Goal: Transaction & Acquisition: Book appointment/travel/reservation

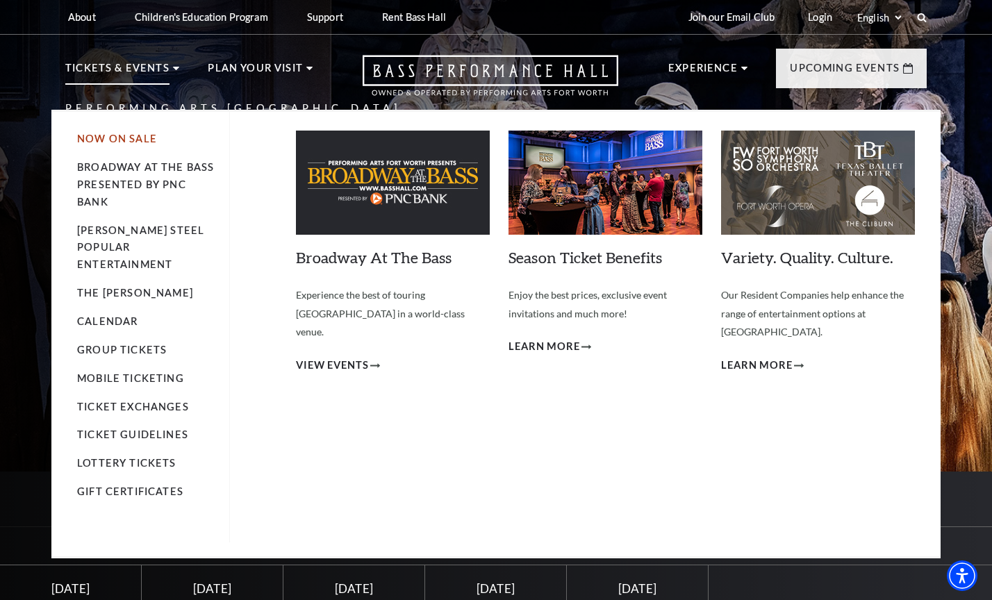
click at [124, 138] on link "Now On Sale" at bounding box center [117, 139] width 80 height 12
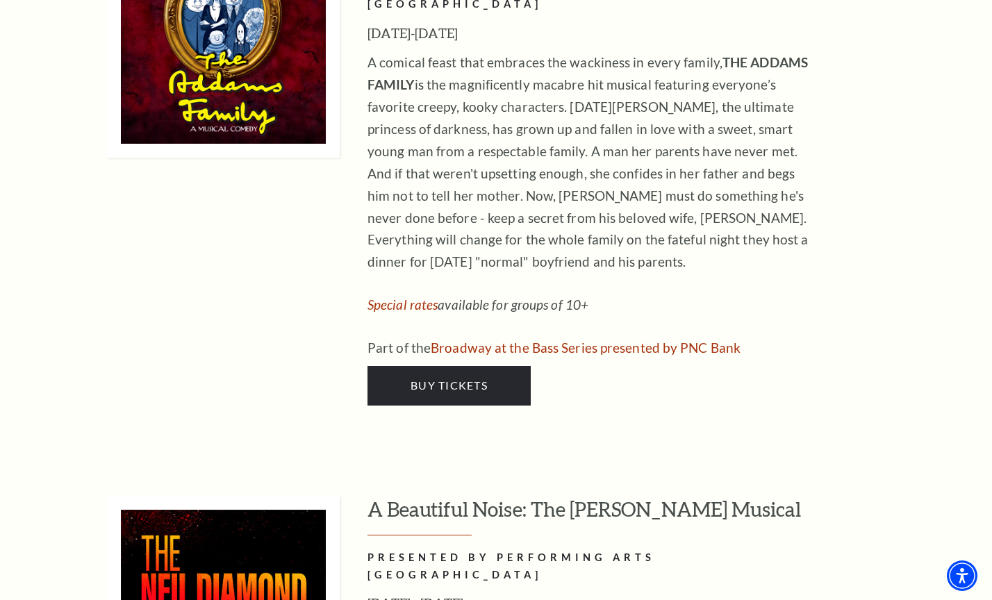
scroll to position [2264, 0]
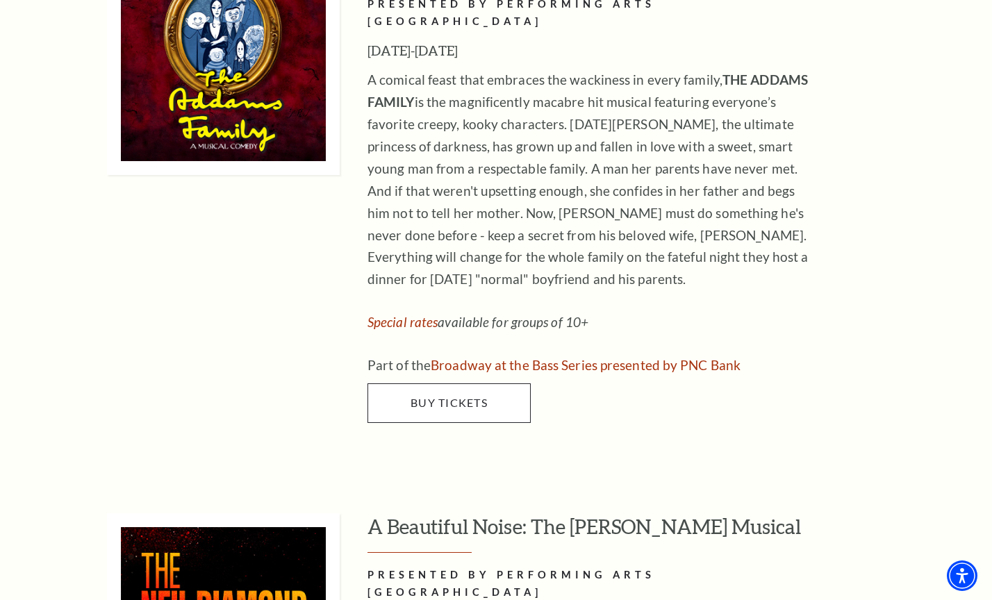
click at [392, 383] on link "Buy Tickets" at bounding box center [448, 402] width 163 height 39
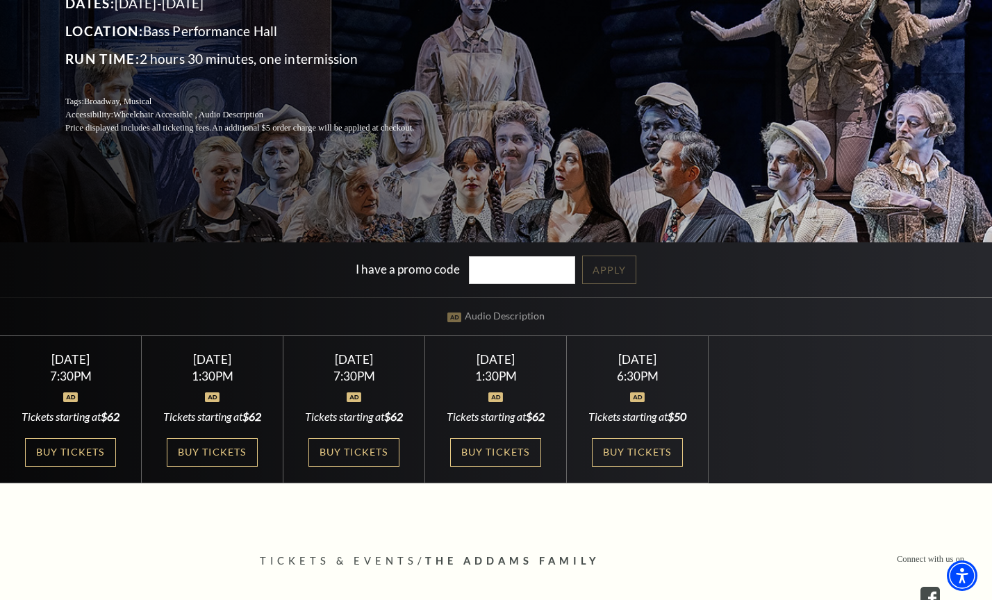
scroll to position [237, 0]
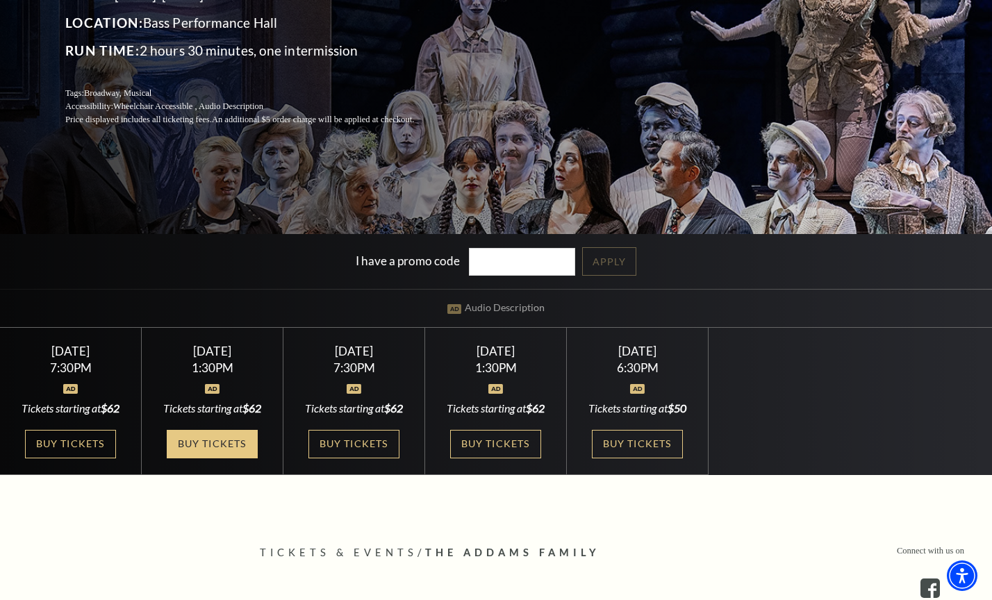
click at [203, 451] on link "Buy Tickets" at bounding box center [212, 444] width 90 height 28
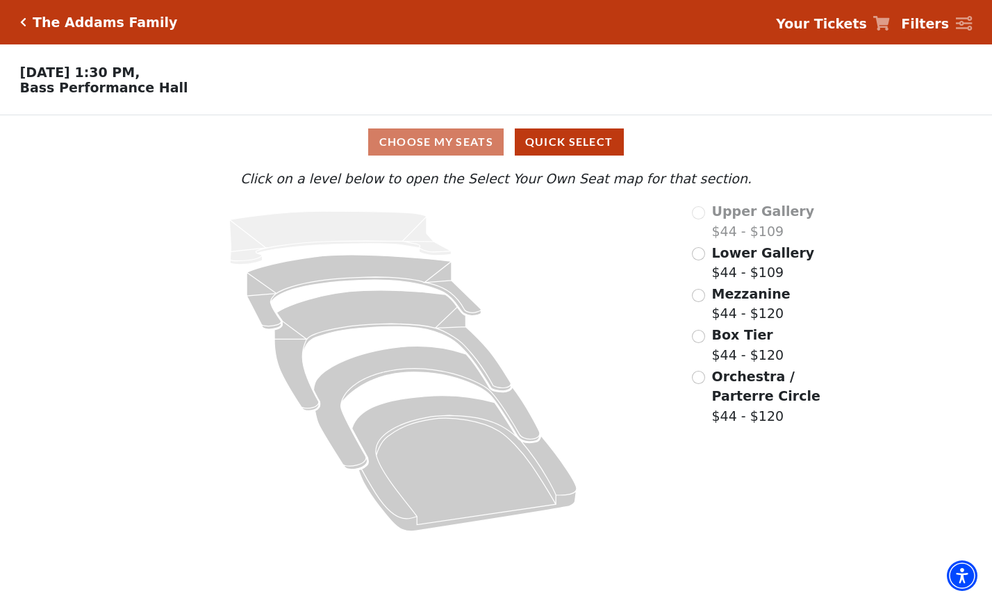
click at [204, 456] on icon at bounding box center [403, 371] width 538 height 340
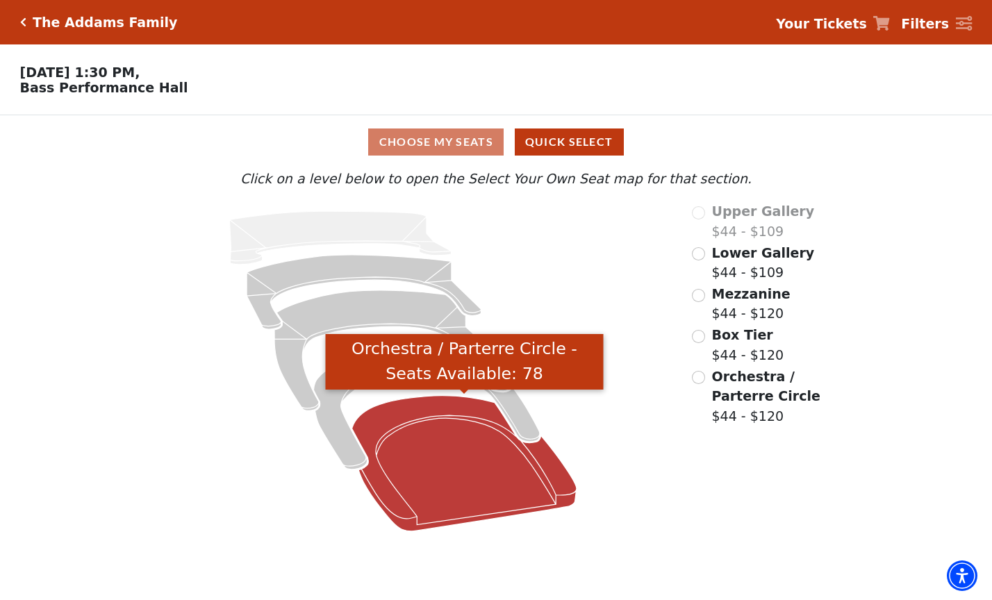
click at [440, 451] on icon "Orchestra / Parterre Circle - Seats Available: 78" at bounding box center [464, 463] width 225 height 135
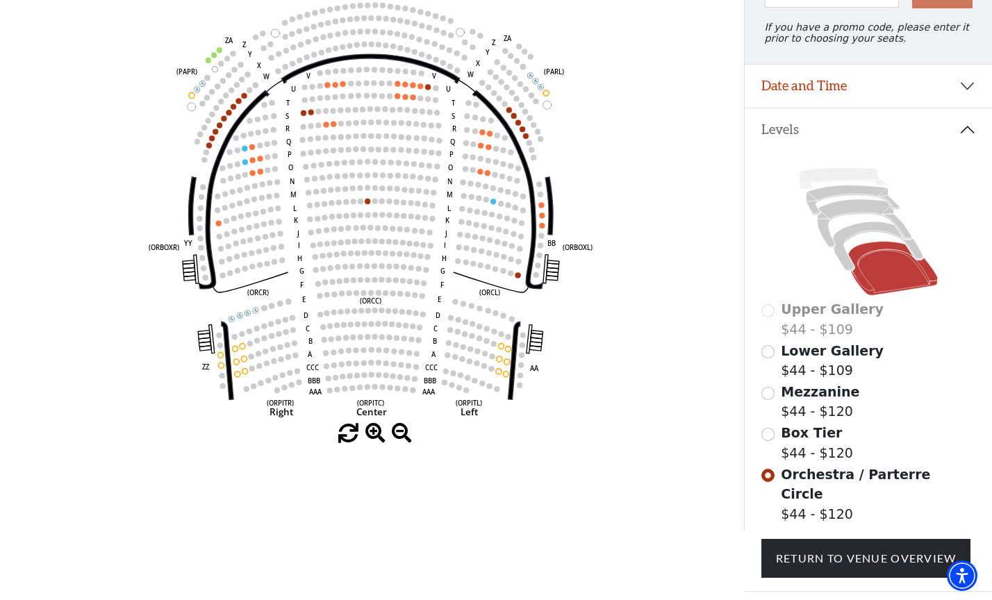
scroll to position [187, 0]
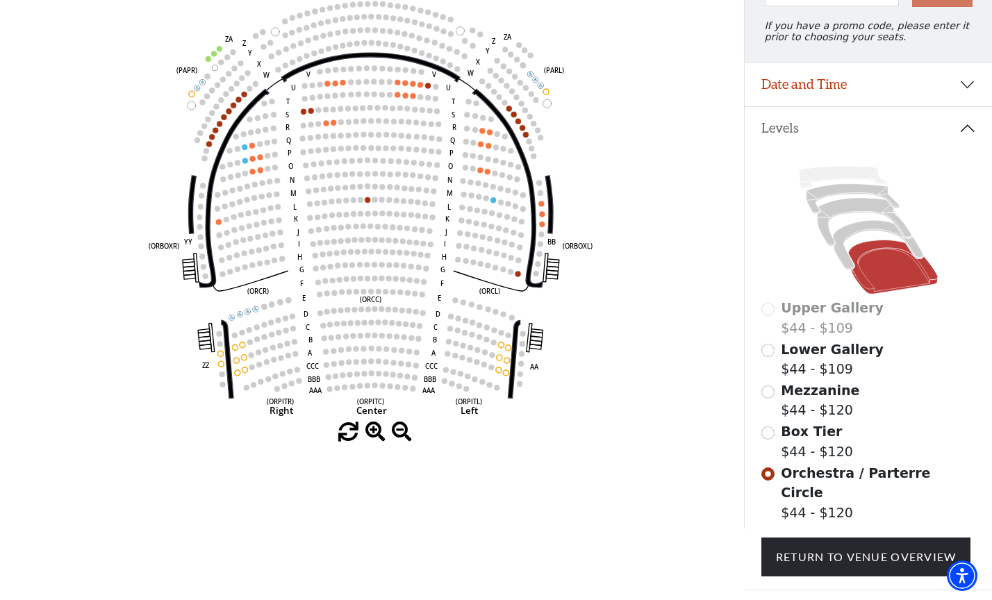
click at [371, 371] on circle at bounding box center [372, 374] width 6 height 6
click at [371, 374] on circle at bounding box center [372, 374] width 6 height 6
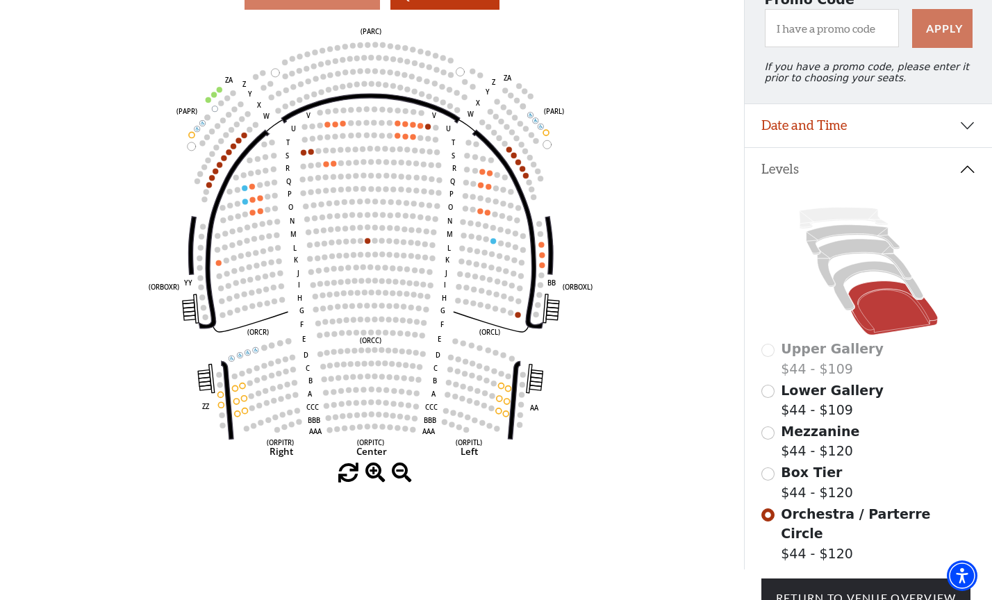
scroll to position [147, 0]
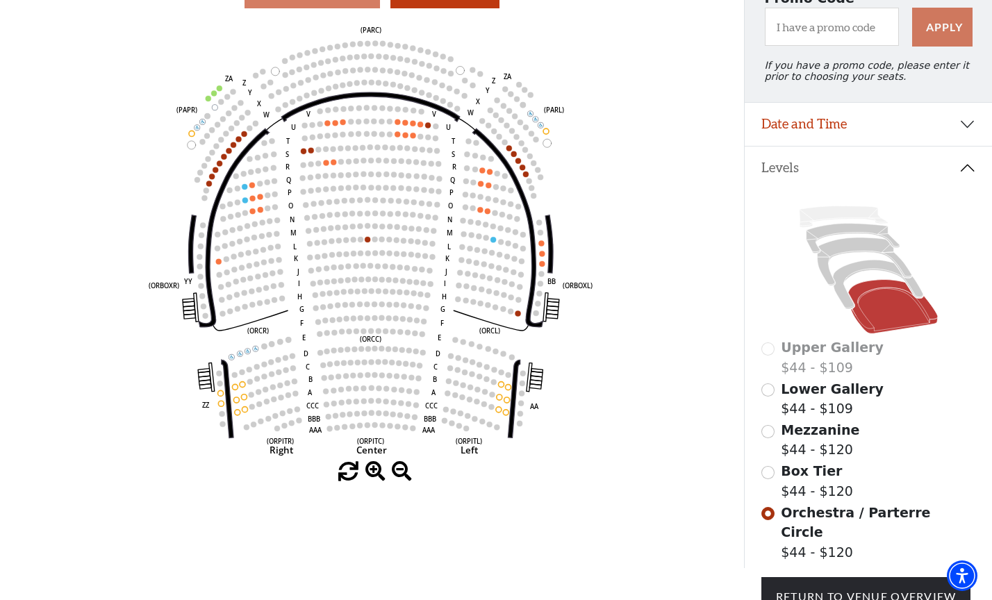
click at [769, 472] on input "Box Tier$44 - $120\a" at bounding box center [767, 472] width 13 height 13
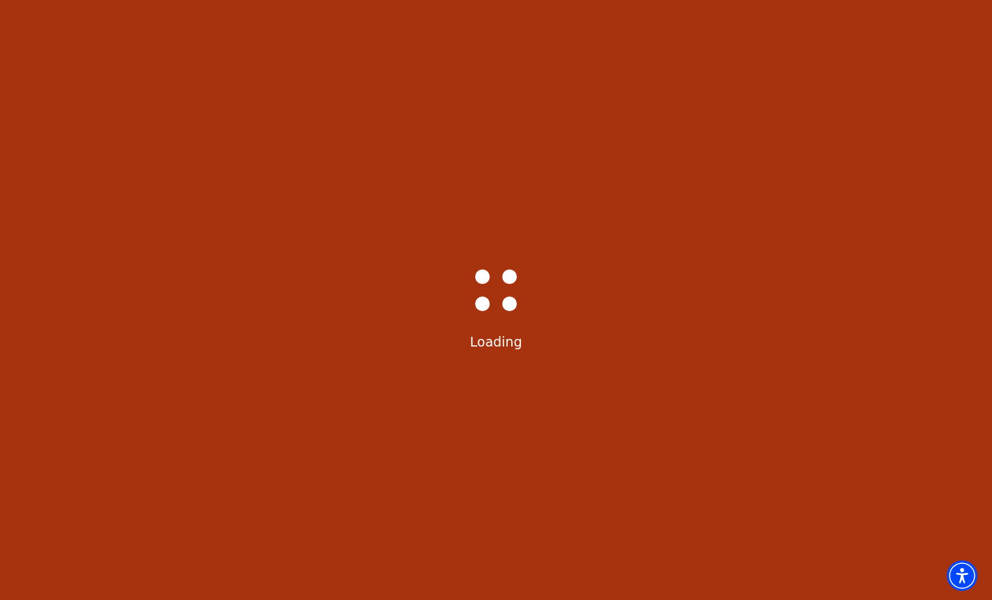
scroll to position [65, 0]
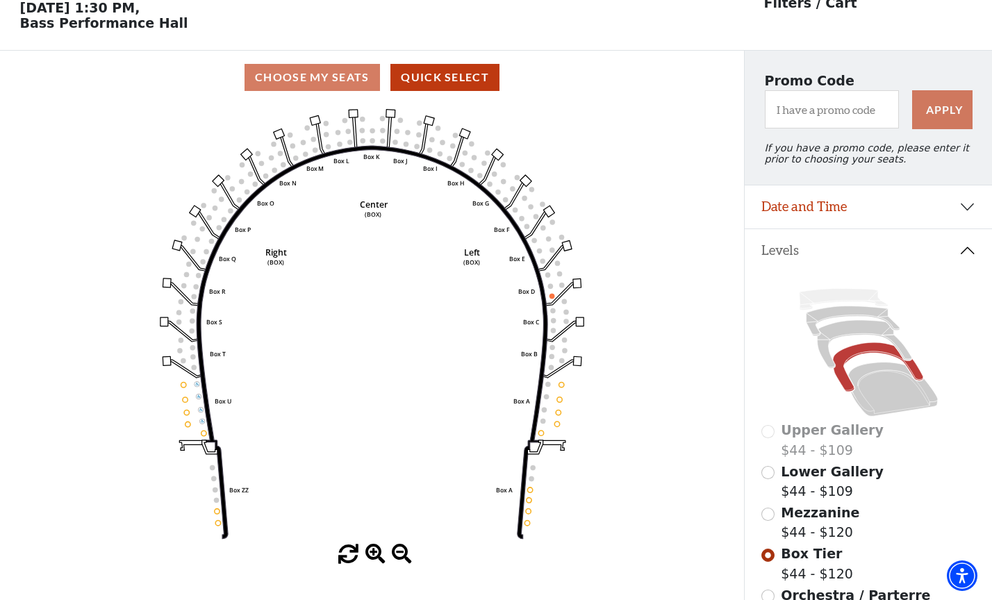
click at [566, 244] on rect at bounding box center [567, 245] width 10 height 10
click at [353, 111] on rect at bounding box center [353, 113] width 9 height 8
click at [356, 76] on div "Choose My Seats Quick Select" at bounding box center [372, 77] width 744 height 27
click at [433, 76] on button "Quick Select" at bounding box center [444, 77] width 109 height 27
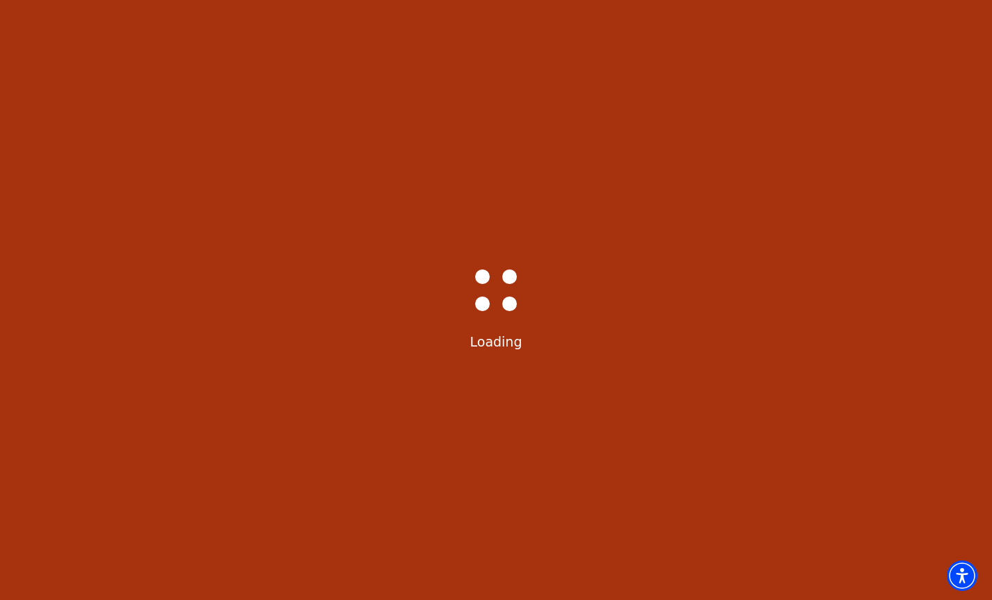
select select "6291"
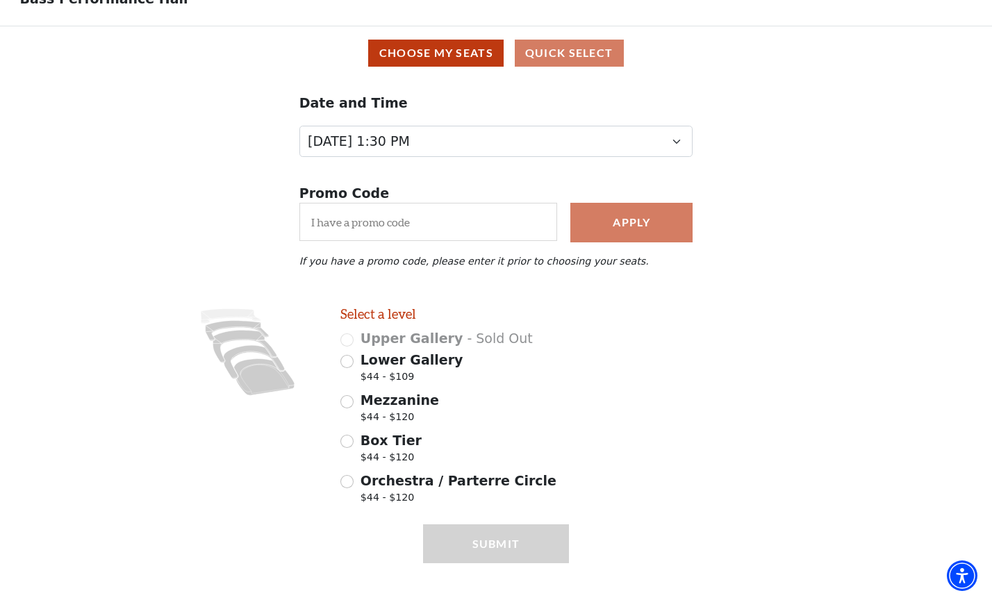
scroll to position [89, 0]
